Goal: Use online tool/utility: Utilize a website feature to perform a specific function

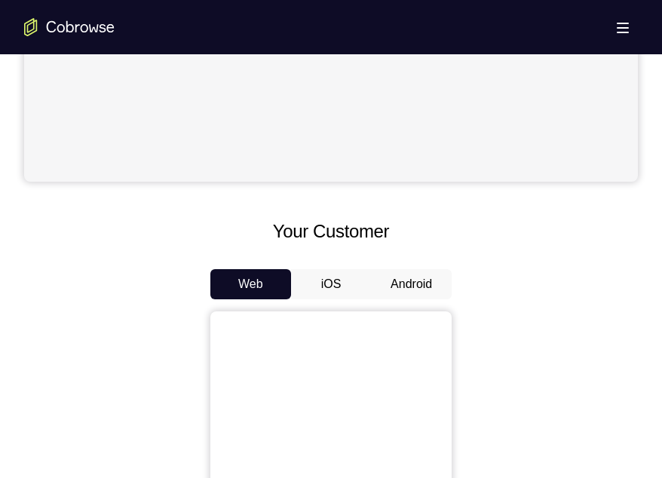
scroll to position [532, 0]
click at [412, 285] on button "Android" at bounding box center [411, 283] width 81 height 30
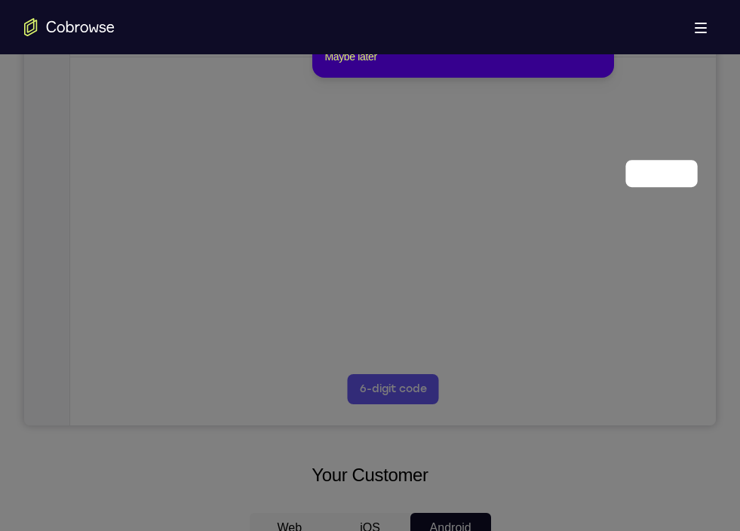
scroll to position [142, 0]
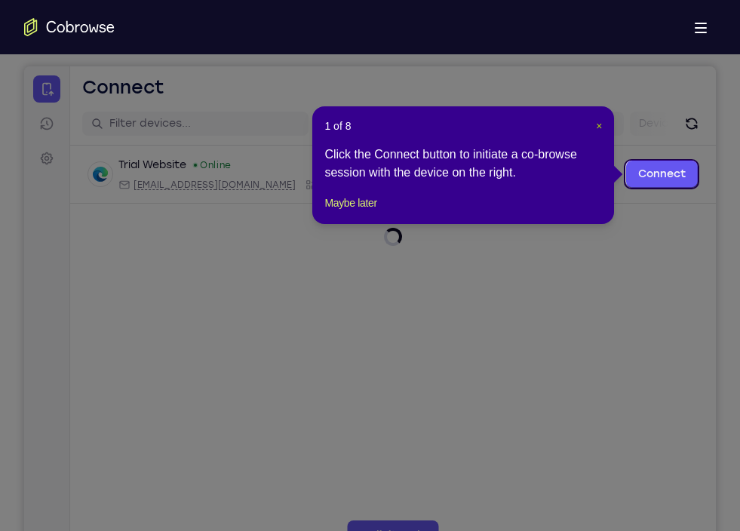
click at [596, 130] on span "×" at bounding box center [599, 126] width 6 height 12
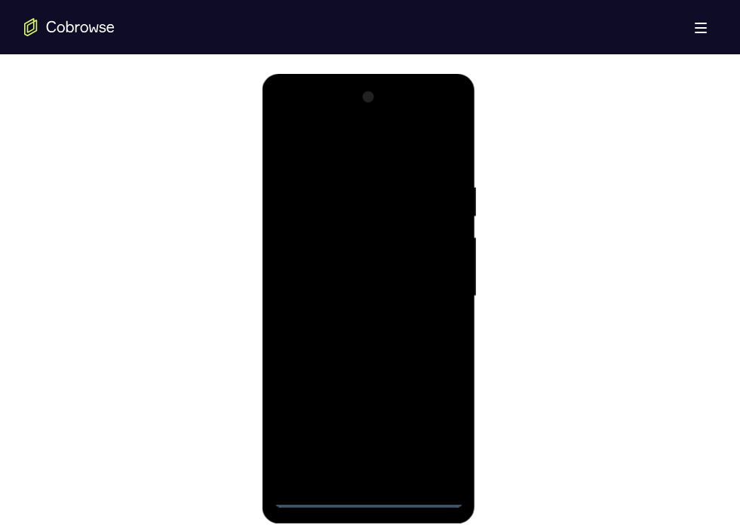
scroll to position [800, 0]
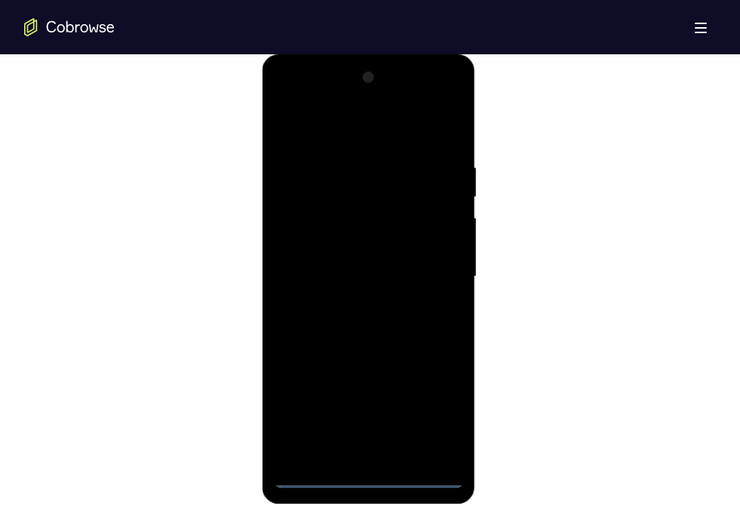
click at [371, 477] on div at bounding box center [369, 277] width 190 height 422
click at [440, 397] on div at bounding box center [369, 277] width 190 height 422
click at [432, 407] on div at bounding box center [369, 277] width 190 height 422
click at [313, 145] on div at bounding box center [369, 277] width 190 height 422
click at [314, 137] on div at bounding box center [369, 277] width 190 height 422
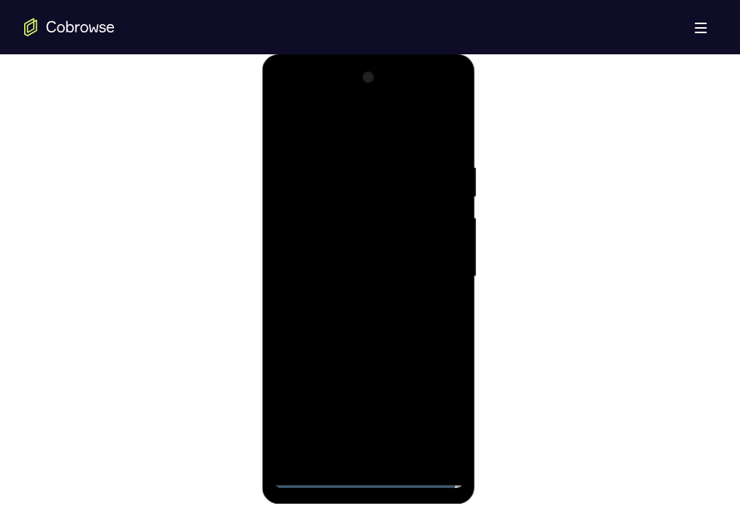
click at [432, 262] on div at bounding box center [369, 277] width 190 height 422
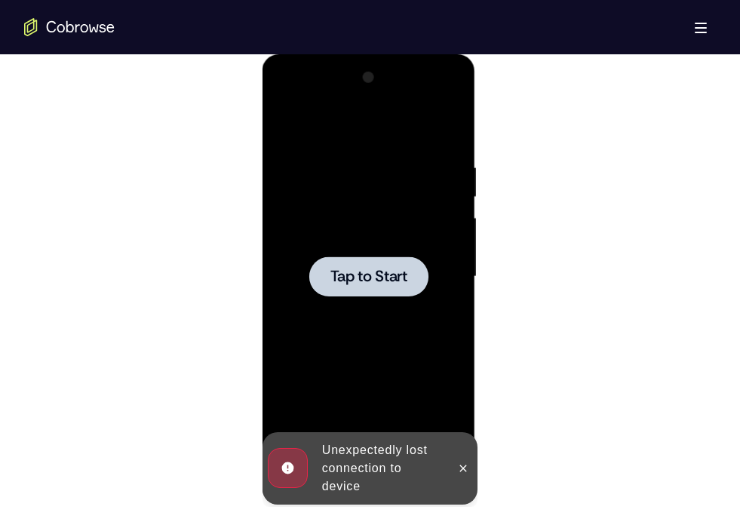
click at [360, 269] on span "Tap to Start" at bounding box center [368, 276] width 77 height 15
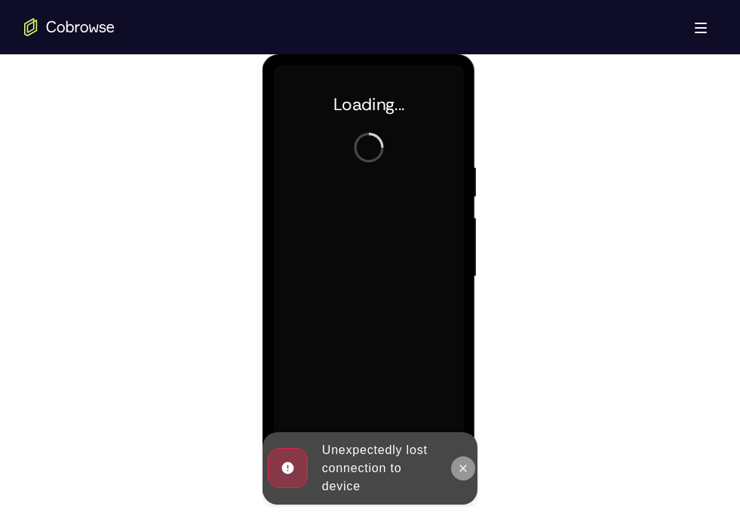
click at [456, 461] on button at bounding box center [463, 468] width 24 height 24
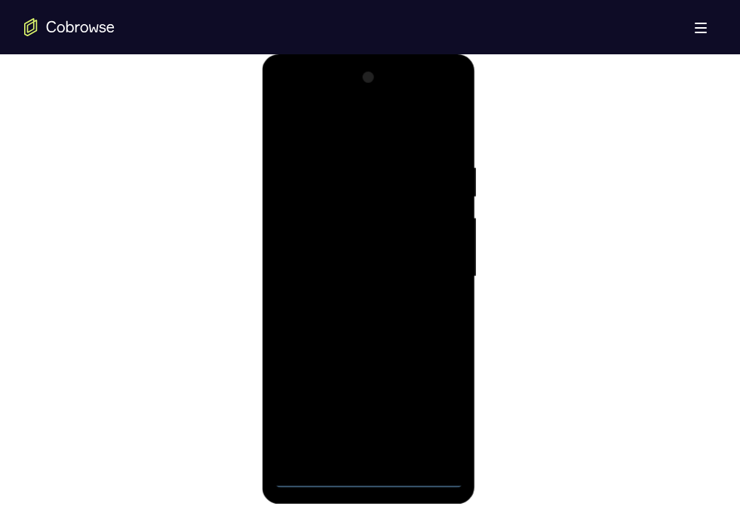
click at [372, 477] on div at bounding box center [369, 277] width 190 height 422
click at [434, 417] on div at bounding box center [369, 277] width 190 height 422
click at [339, 121] on div at bounding box center [369, 277] width 190 height 422
click at [425, 273] on div at bounding box center [369, 277] width 190 height 422
click at [355, 304] on div at bounding box center [369, 277] width 190 height 422
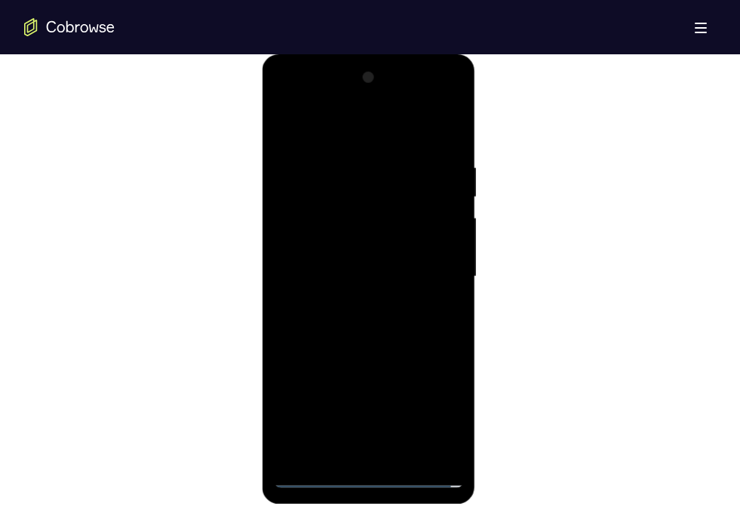
click at [345, 272] on div at bounding box center [369, 277] width 190 height 422
click at [360, 251] on div at bounding box center [369, 277] width 190 height 422
click at [361, 276] on div at bounding box center [369, 277] width 190 height 422
click at [363, 317] on div at bounding box center [369, 277] width 190 height 422
click at [396, 326] on div at bounding box center [369, 277] width 190 height 422
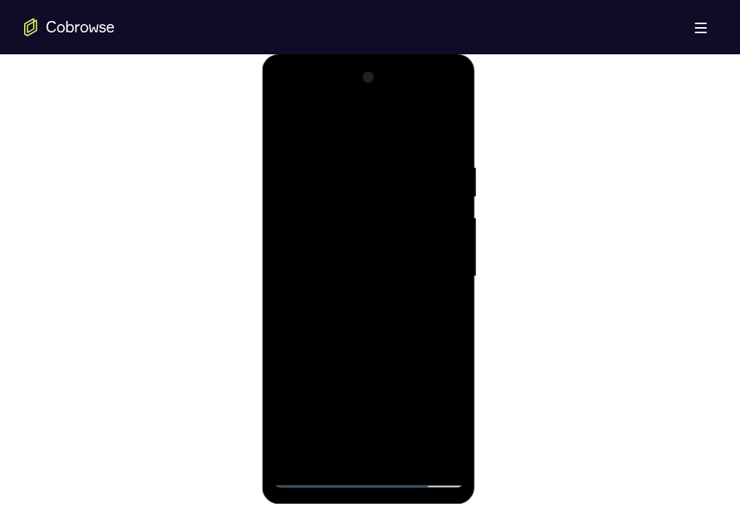
click at [446, 144] on div at bounding box center [369, 277] width 190 height 422
click at [403, 455] on div at bounding box center [369, 277] width 190 height 422
click at [364, 360] on div at bounding box center [369, 277] width 190 height 422
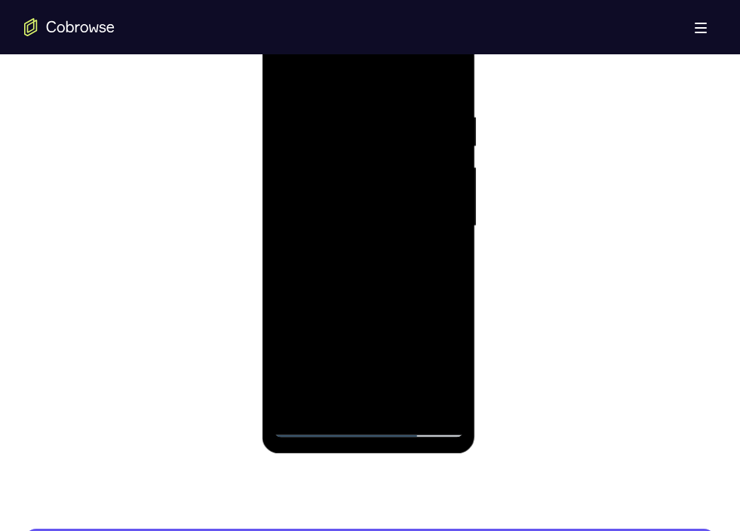
scroll to position [849, 0]
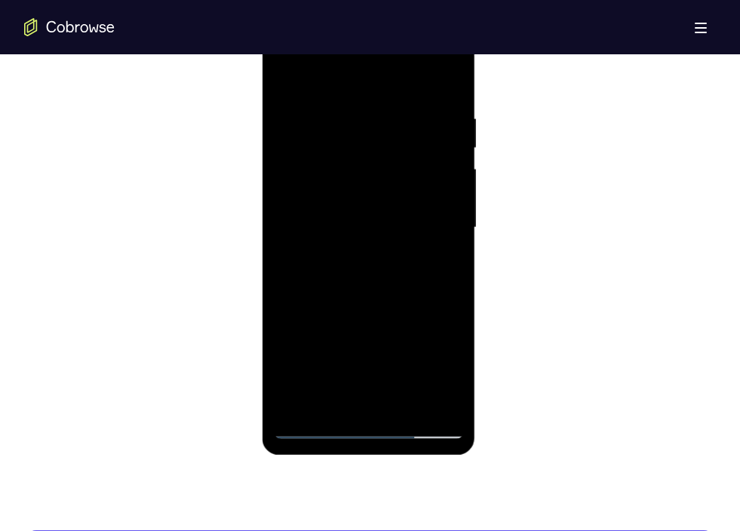
click at [417, 238] on div at bounding box center [369, 228] width 190 height 422
click at [354, 395] on div at bounding box center [369, 228] width 190 height 422
click at [323, 271] on div at bounding box center [369, 228] width 190 height 422
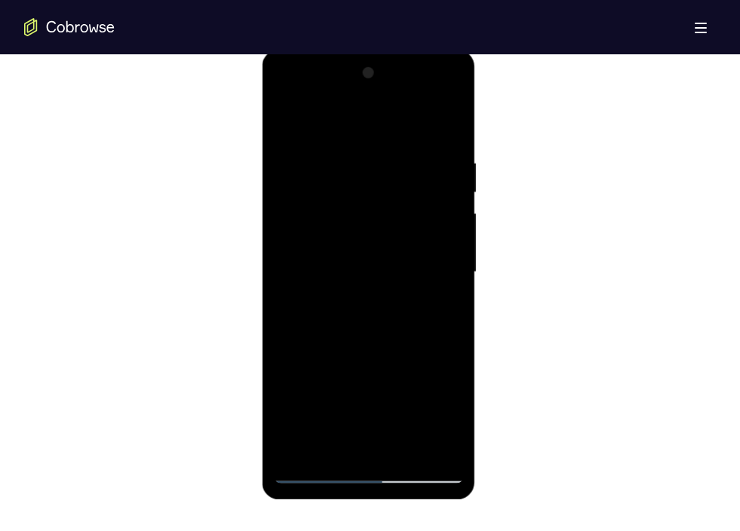
scroll to position [804, 0]
click at [287, 127] on div at bounding box center [369, 273] width 190 height 422
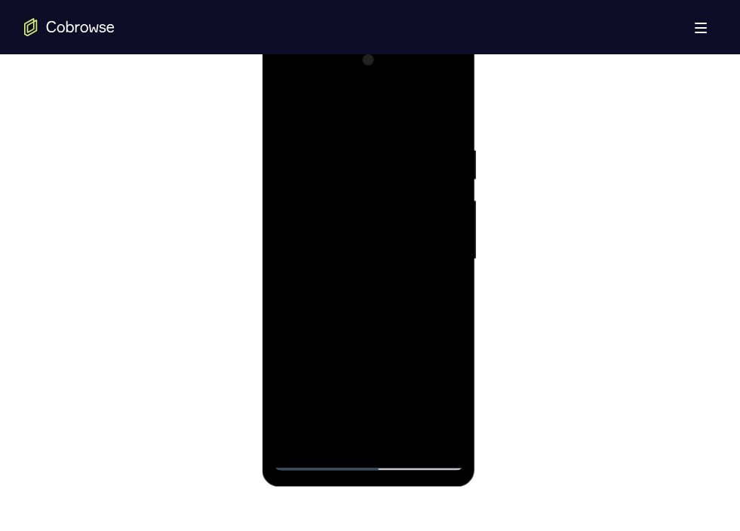
scroll to position [789, 0]
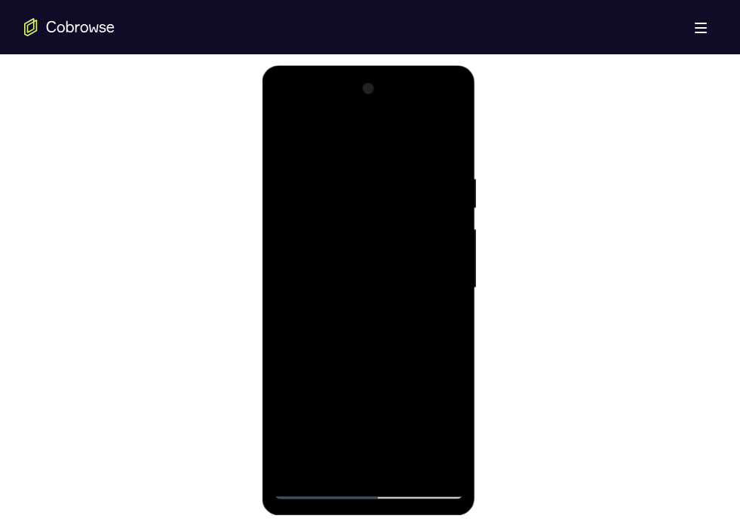
click at [290, 132] on div at bounding box center [369, 288] width 190 height 422
click at [348, 164] on div at bounding box center [369, 288] width 190 height 422
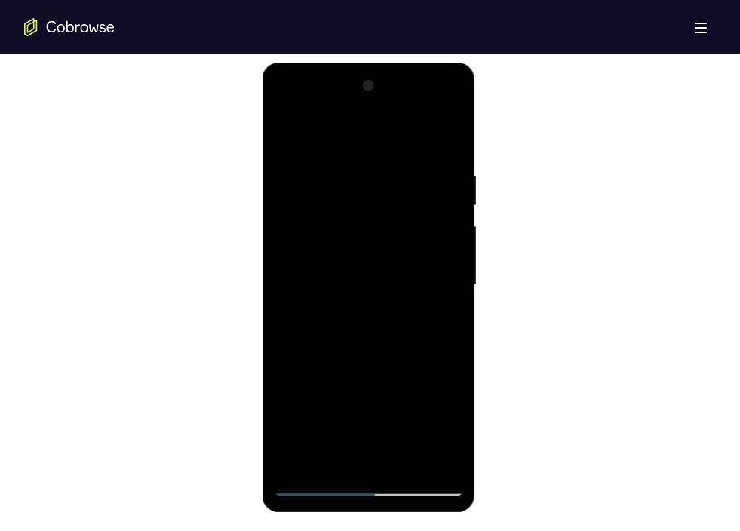
scroll to position [792, 0]
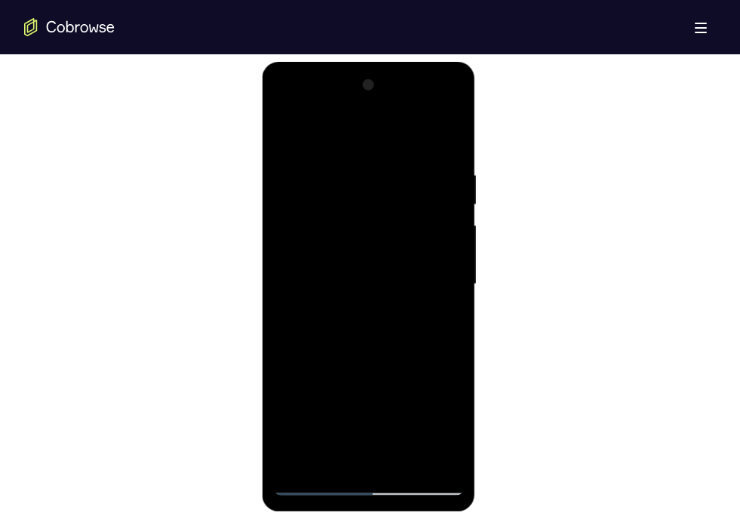
click at [447, 139] on div at bounding box center [369, 284] width 190 height 422
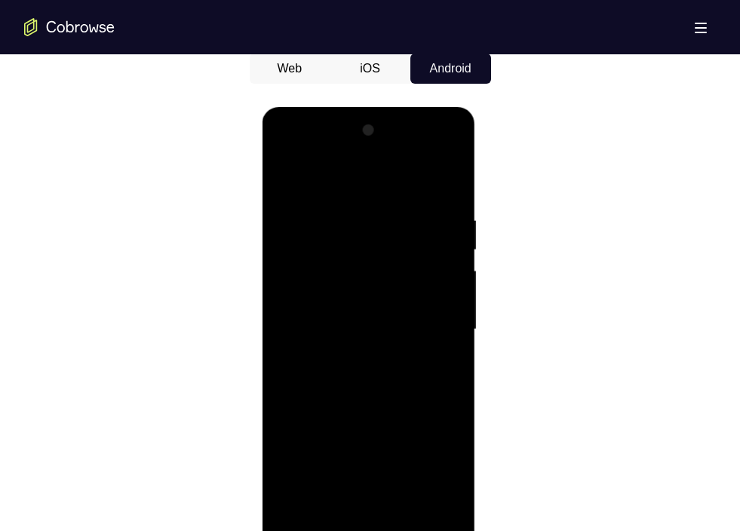
scroll to position [745, 0]
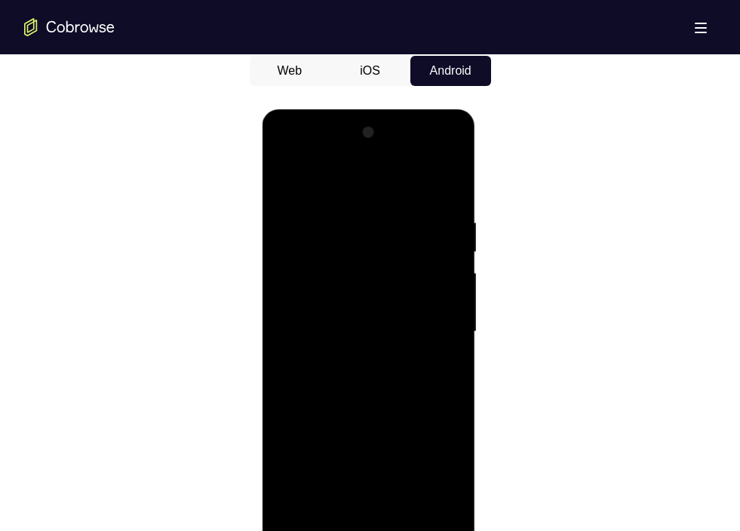
click at [384, 214] on div at bounding box center [369, 332] width 190 height 422
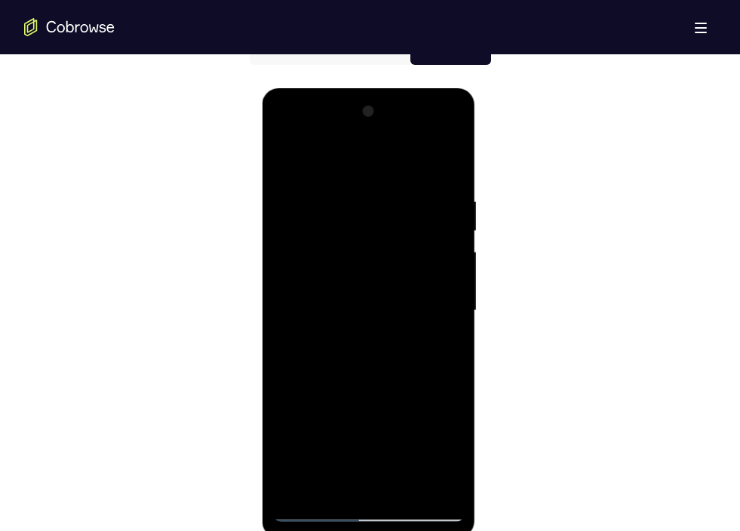
scroll to position [767, 0]
click at [449, 340] on div at bounding box center [369, 310] width 190 height 422
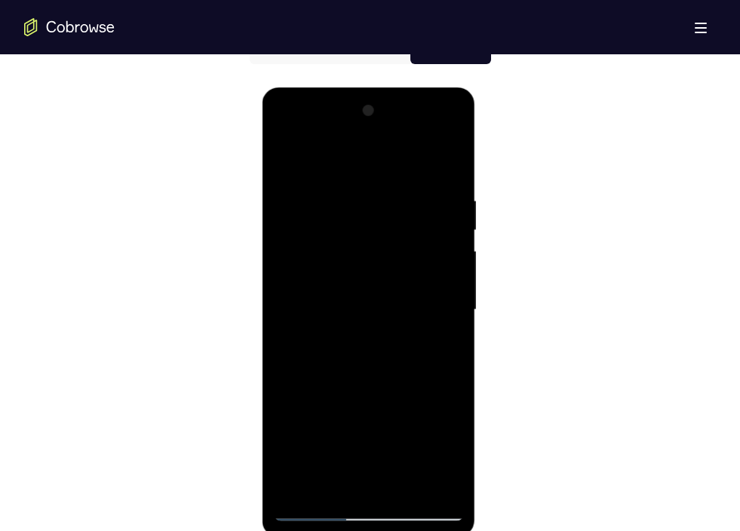
click at [449, 340] on div at bounding box center [369, 310] width 190 height 422
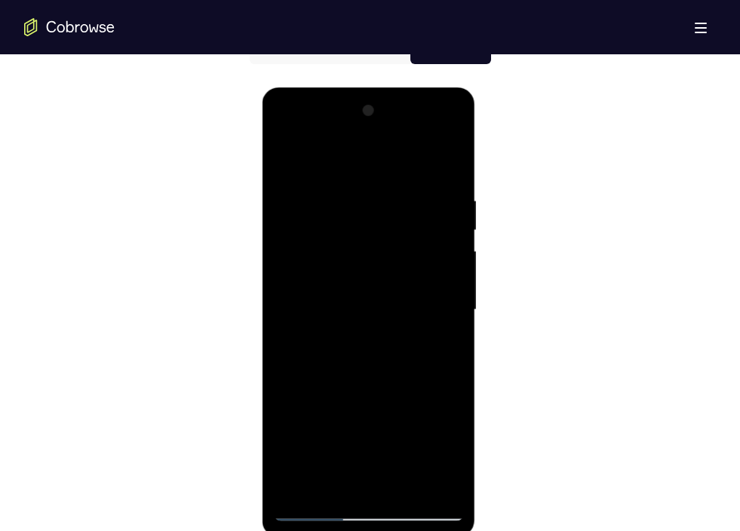
click at [449, 340] on div at bounding box center [369, 310] width 190 height 422
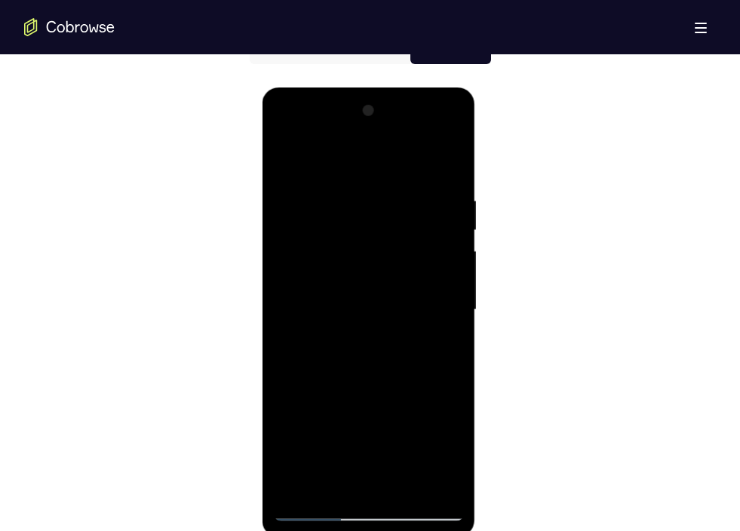
click at [449, 340] on div at bounding box center [369, 310] width 190 height 422
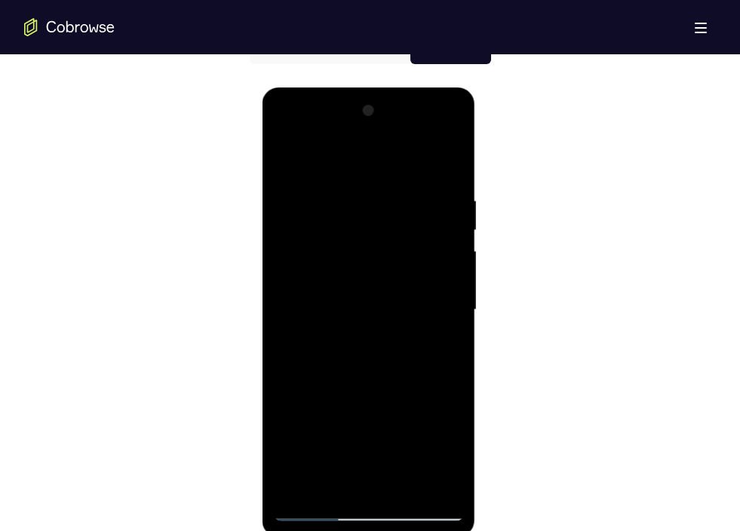
click at [449, 340] on div at bounding box center [369, 310] width 190 height 422
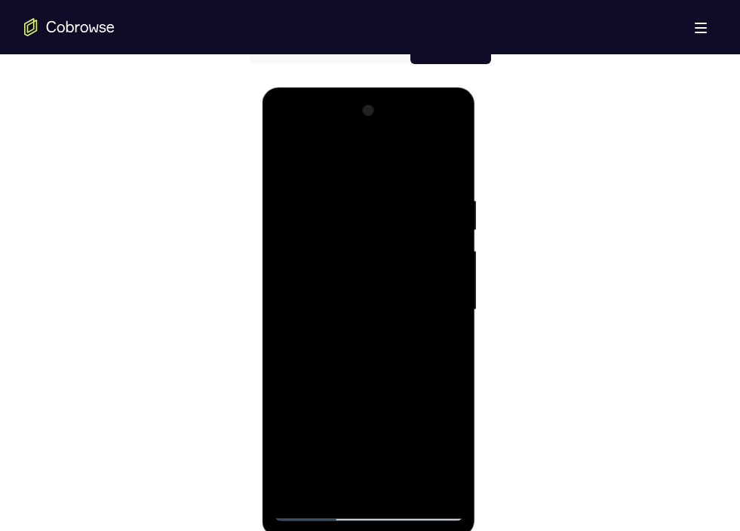
click at [449, 340] on div at bounding box center [369, 310] width 190 height 422
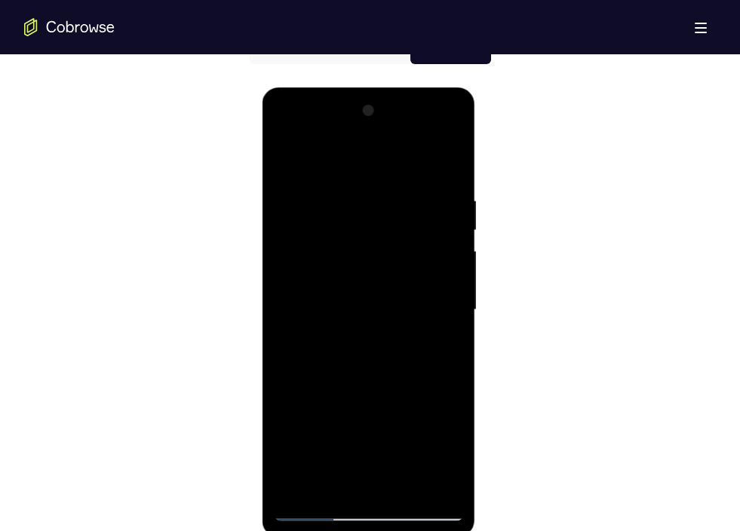
click at [449, 340] on div at bounding box center [369, 310] width 190 height 422
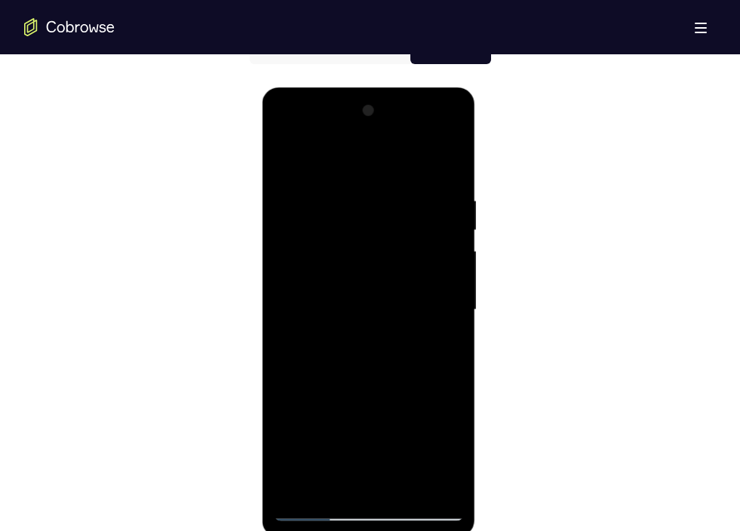
click at [449, 340] on div at bounding box center [369, 310] width 190 height 422
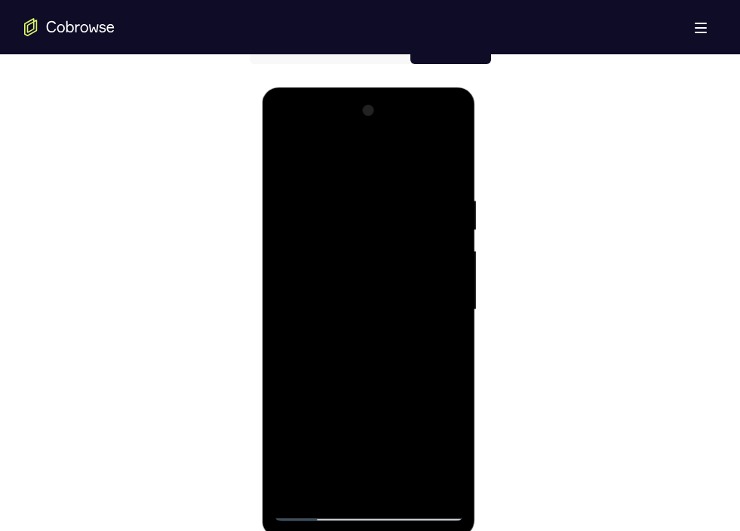
click at [449, 340] on div at bounding box center [369, 310] width 190 height 422
drag, startPoint x: 187, startPoint y: 224, endPoint x: 162, endPoint y: 227, distance: 25.1
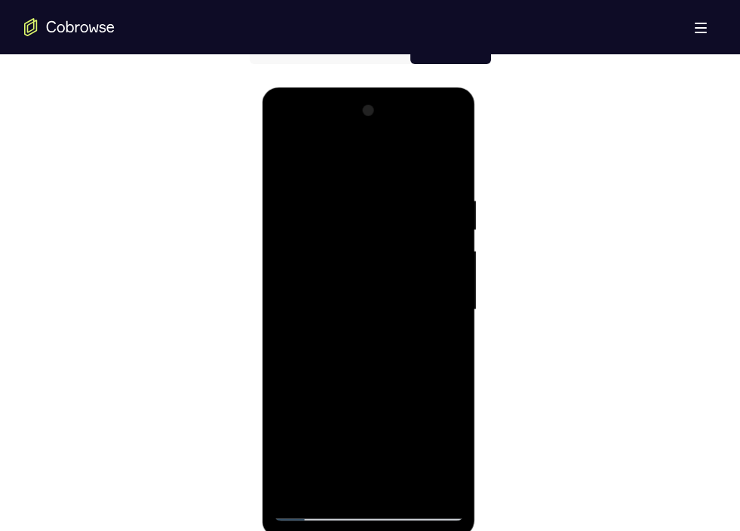
click at [162, 227] on div at bounding box center [369, 308] width 691 height 464
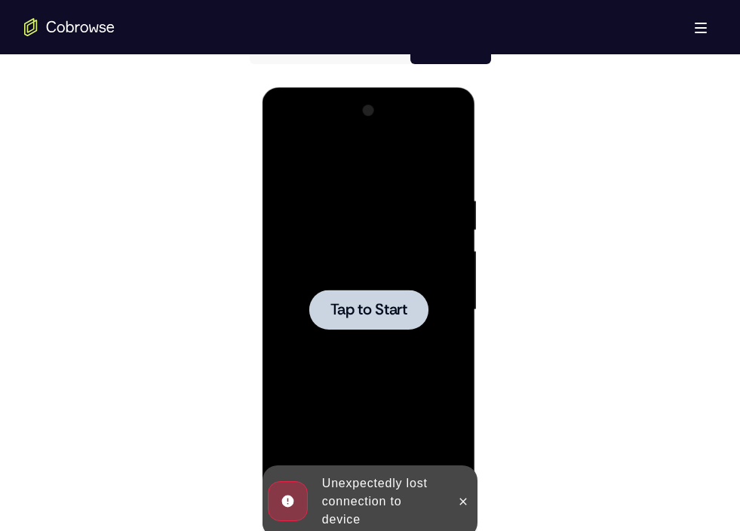
scroll to position [728, 0]
